Goal: Connect with others: Connect with others

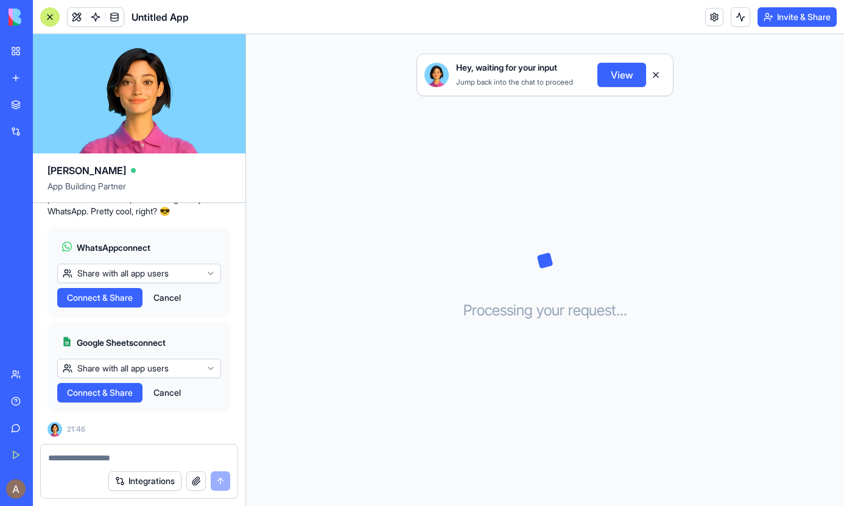
scroll to position [394, 0]
click at [89, 302] on span "Connect & Share" at bounding box center [100, 298] width 66 height 12
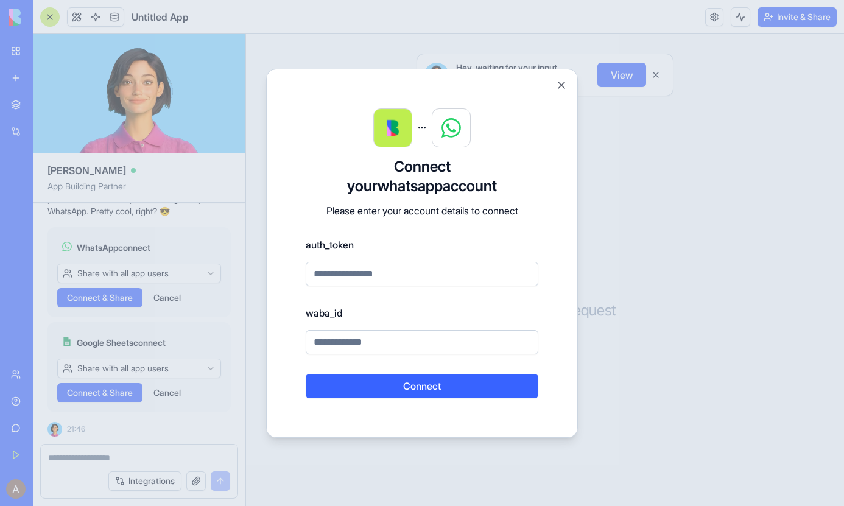
click at [399, 277] on input at bounding box center [422, 274] width 232 height 24
click at [372, 346] on input at bounding box center [422, 342] width 232 height 24
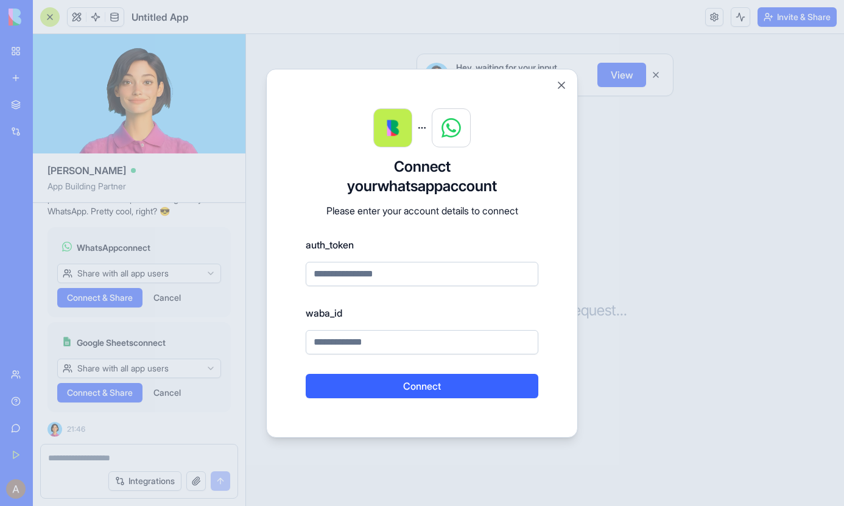
click at [372, 346] on input at bounding box center [422, 342] width 232 height 24
click at [355, 274] on input at bounding box center [422, 274] width 232 height 24
click at [344, 207] on p "Please enter your account details to connect" at bounding box center [422, 210] width 232 height 15
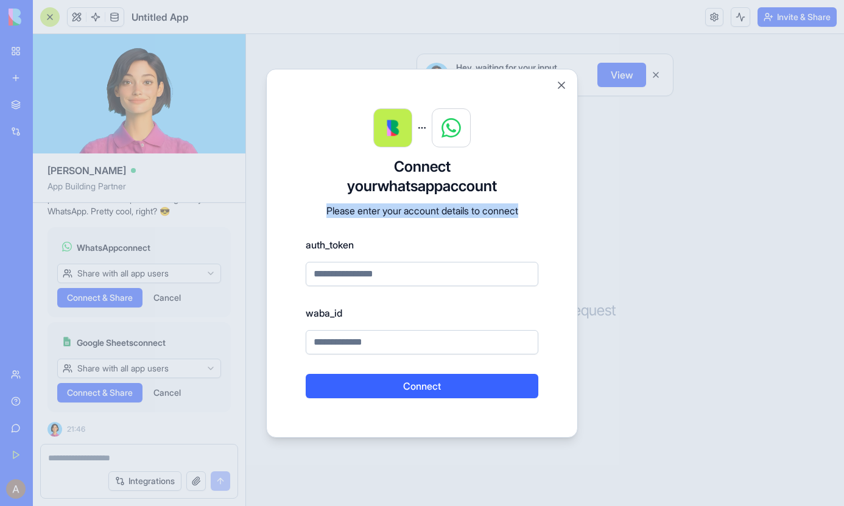
click at [344, 207] on p "Please enter your account details to connect" at bounding box center [422, 210] width 232 height 15
drag, startPoint x: 305, startPoint y: 245, endPoint x: 363, endPoint y: 246, distance: 57.8
click at [363, 246] on label "auth_token" at bounding box center [422, 244] width 232 height 15
click at [335, 247] on label "auth_token" at bounding box center [422, 244] width 232 height 15
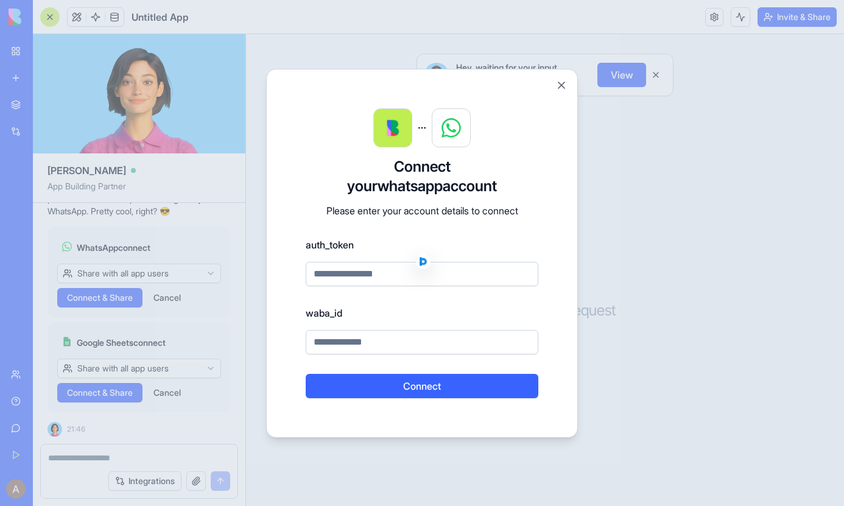
click at [335, 247] on label "auth_token" at bounding box center [422, 244] width 232 height 15
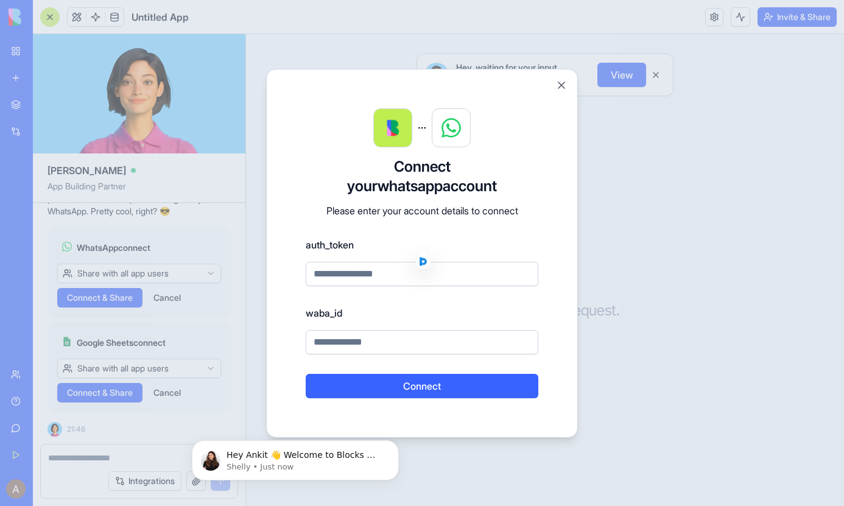
scroll to position [0, 0]
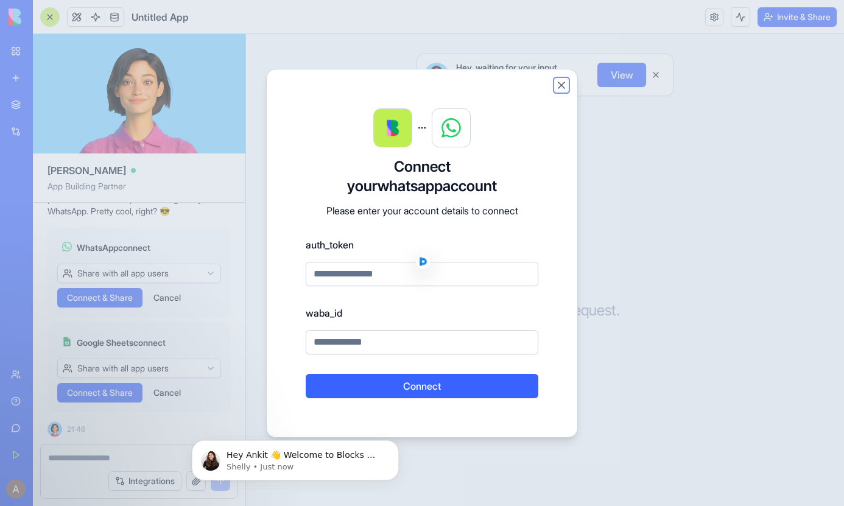
click at [559, 88] on button "Close" at bounding box center [561, 85] width 12 height 12
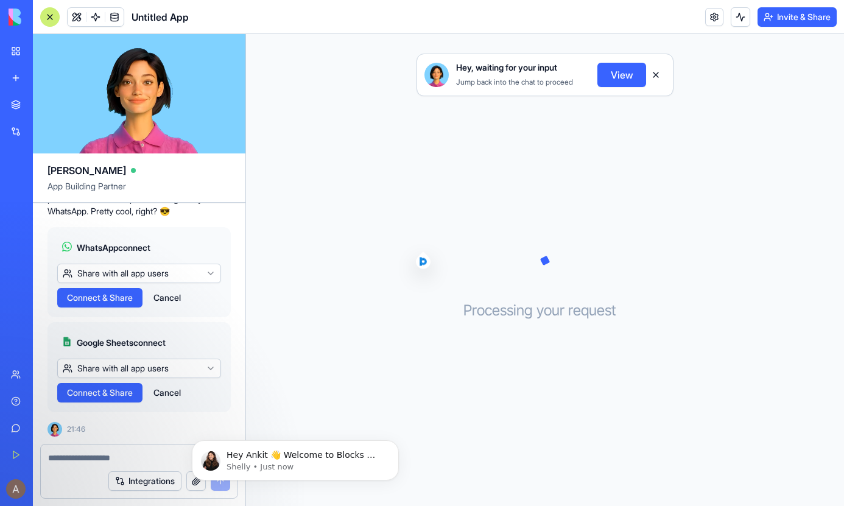
click at [109, 386] on span "Connect & Share" at bounding box center [100, 392] width 66 height 12
click at [103, 396] on span "Connect & Share" at bounding box center [100, 392] width 66 height 12
